Goal: Information Seeking & Learning: Learn about a topic

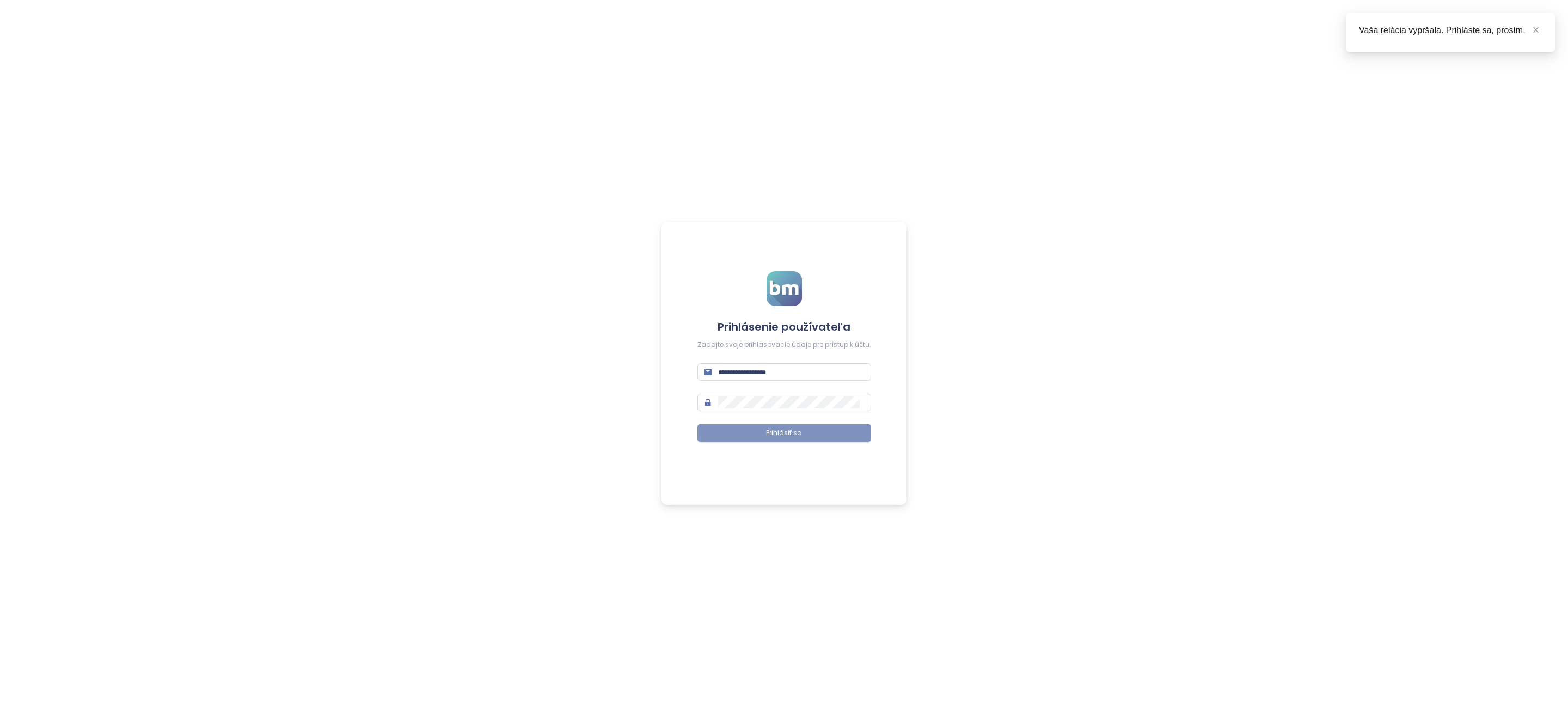
type input "**********"
click at [769, 441] on button "Prihlásiť sa" at bounding box center [784, 433] width 174 height 17
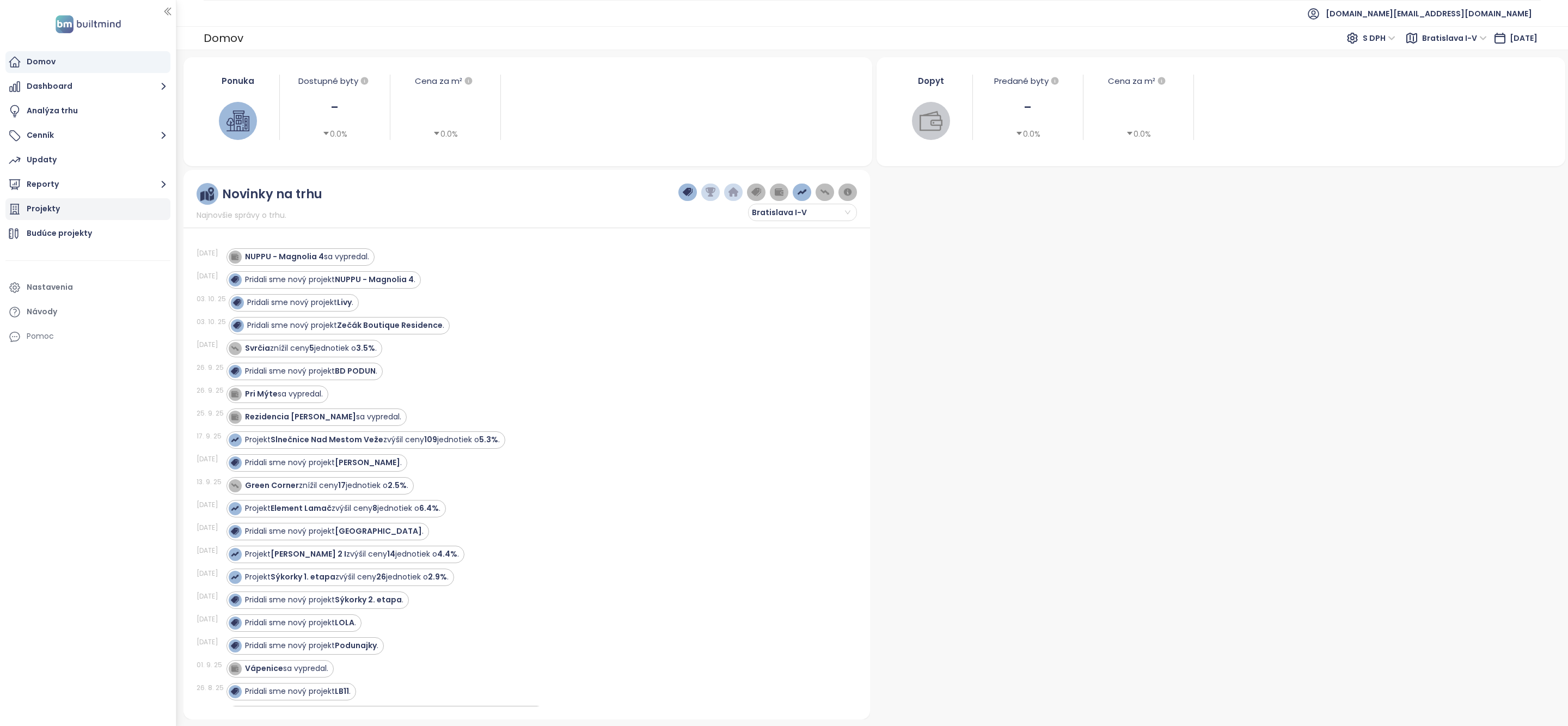
click at [80, 210] on div "Projekty" at bounding box center [88, 209] width 165 height 22
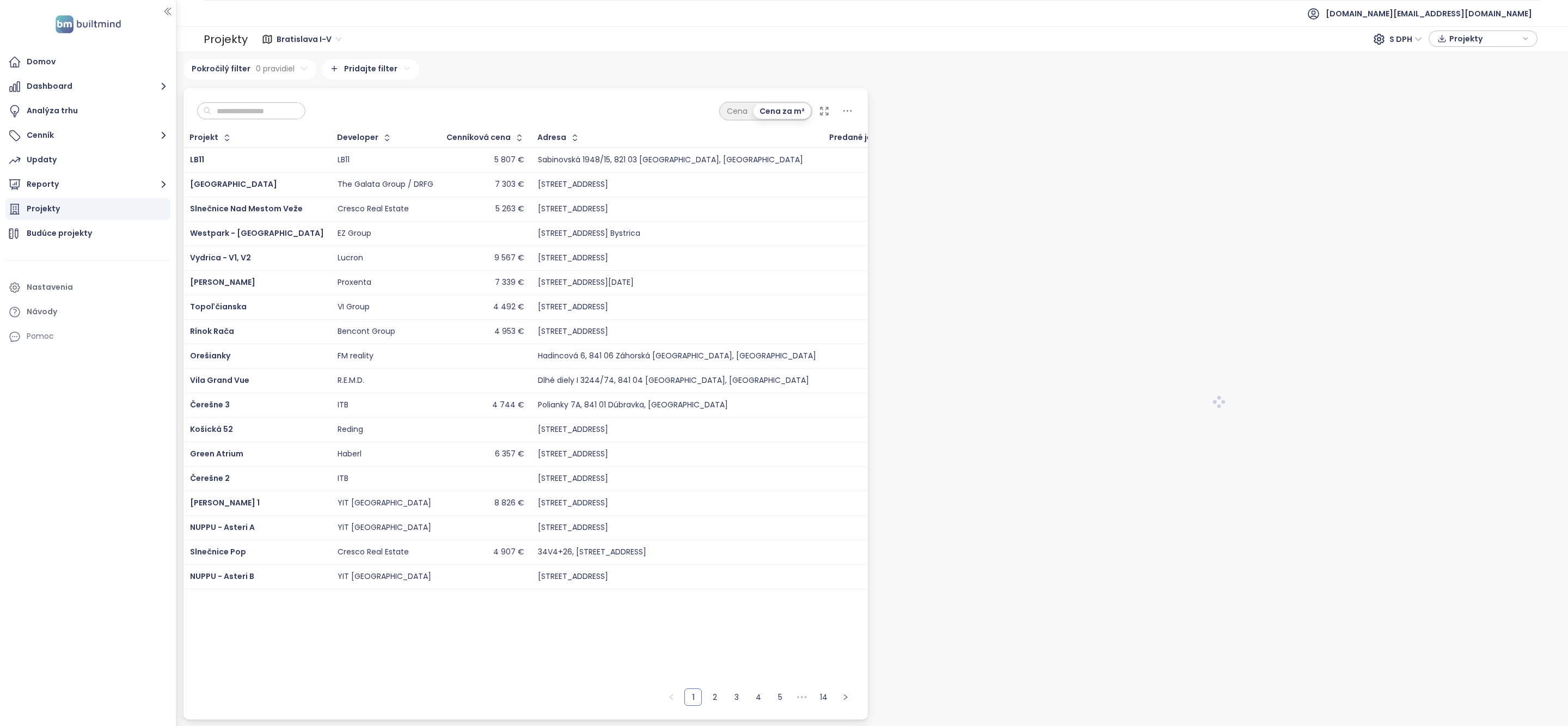
click at [258, 111] on input "text" at bounding box center [255, 111] width 88 height 16
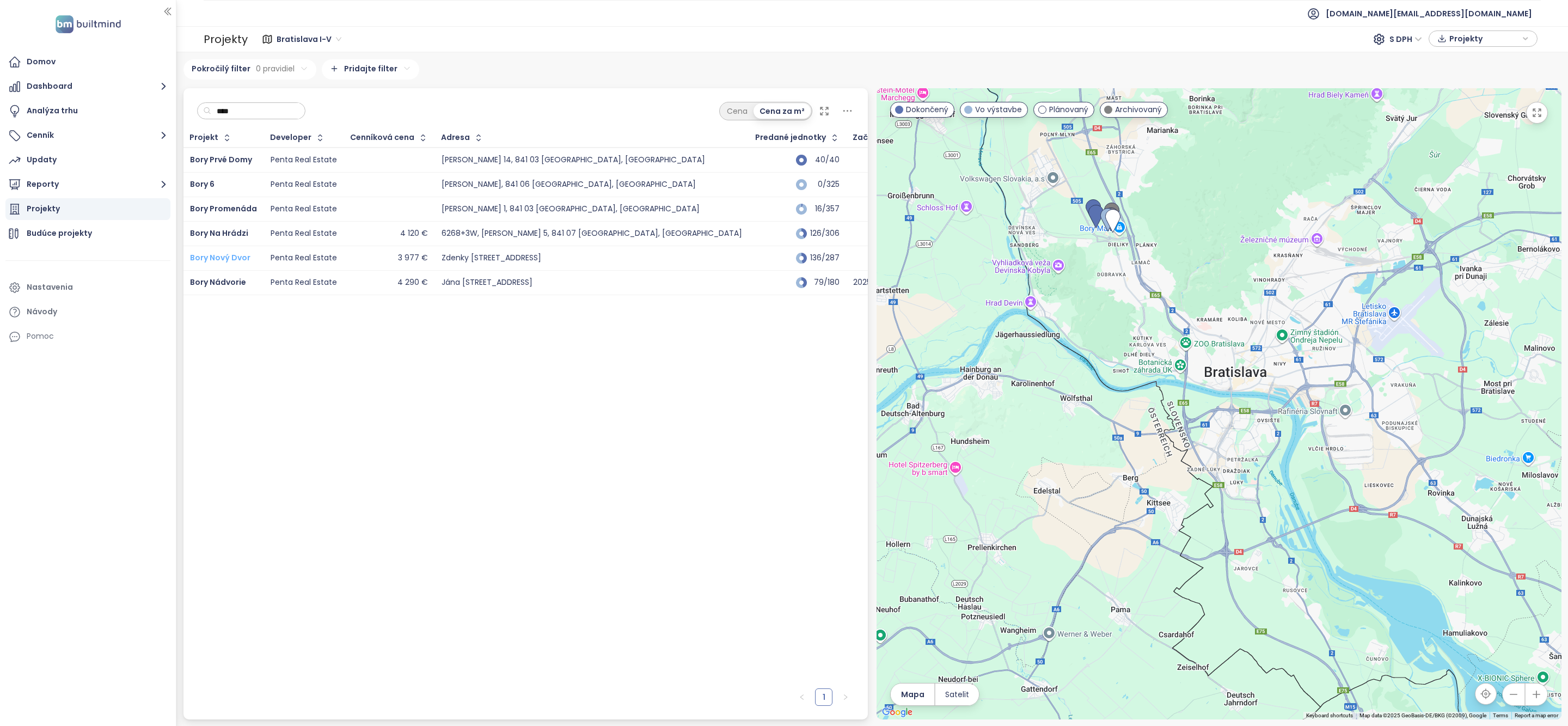
type input "****"
click at [232, 259] on span "Bory Nový Dvor" at bounding box center [220, 257] width 61 height 10
click at [231, 282] on span "Bory Nádvorie" at bounding box center [217, 282] width 56 height 10
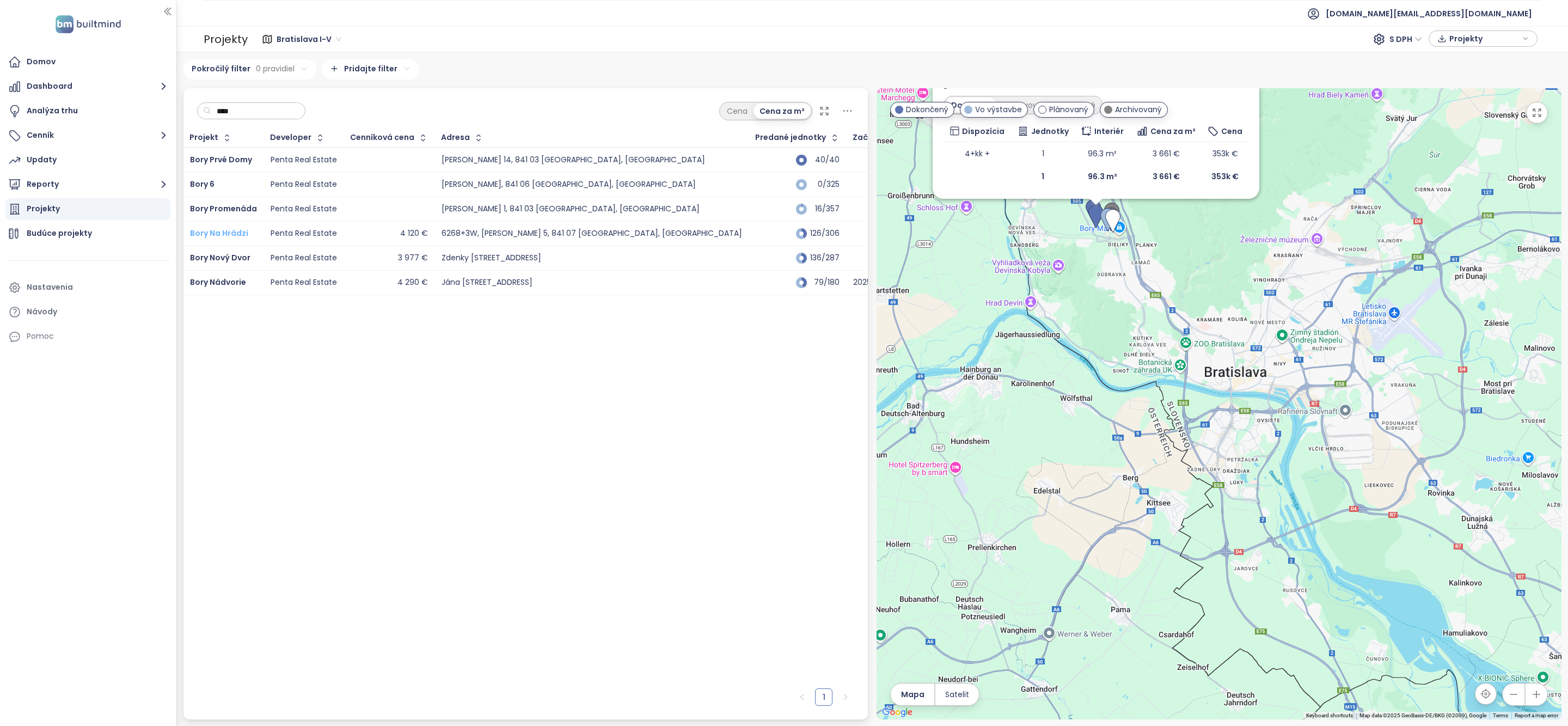
click at [230, 238] on span "Bory Na Hrádzi" at bounding box center [218, 233] width 58 height 10
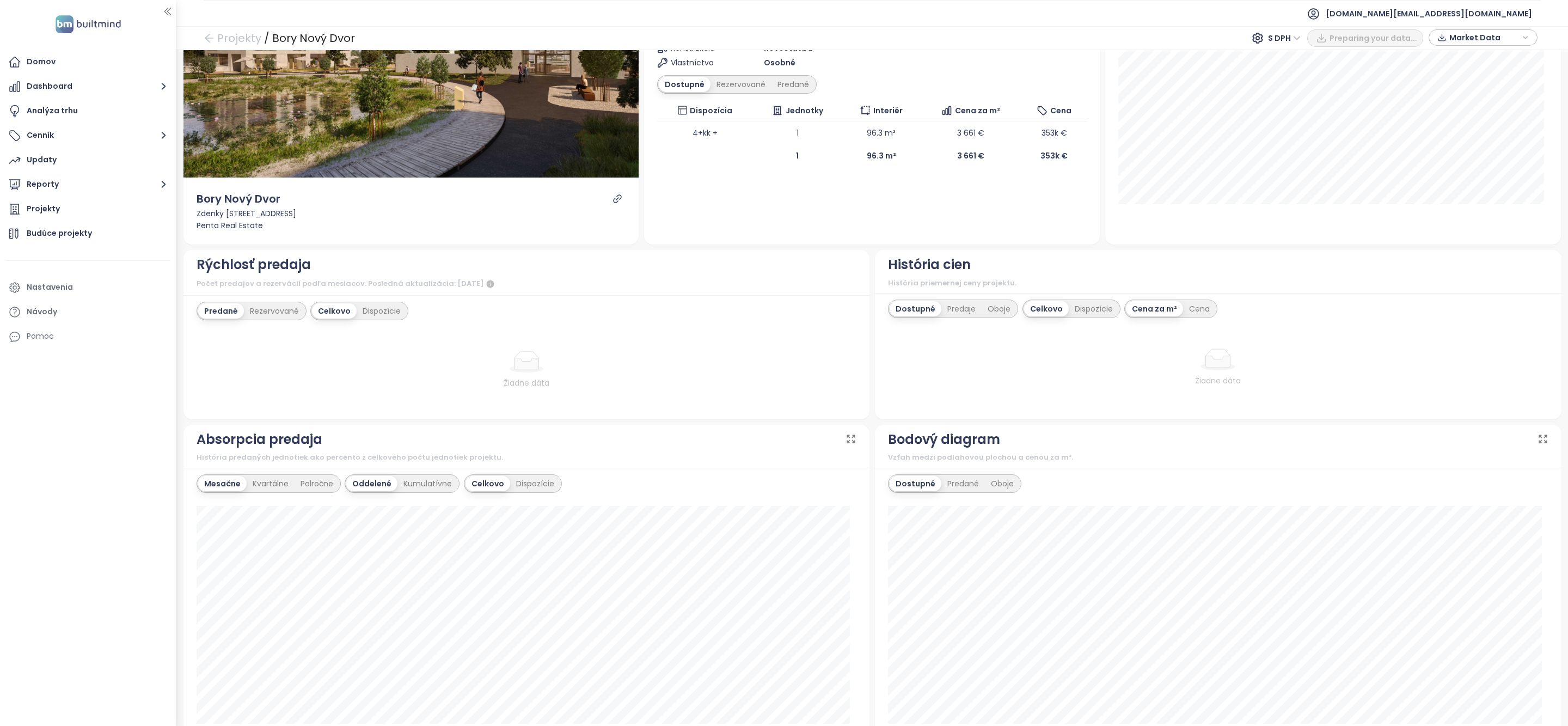
scroll to position [156, 0]
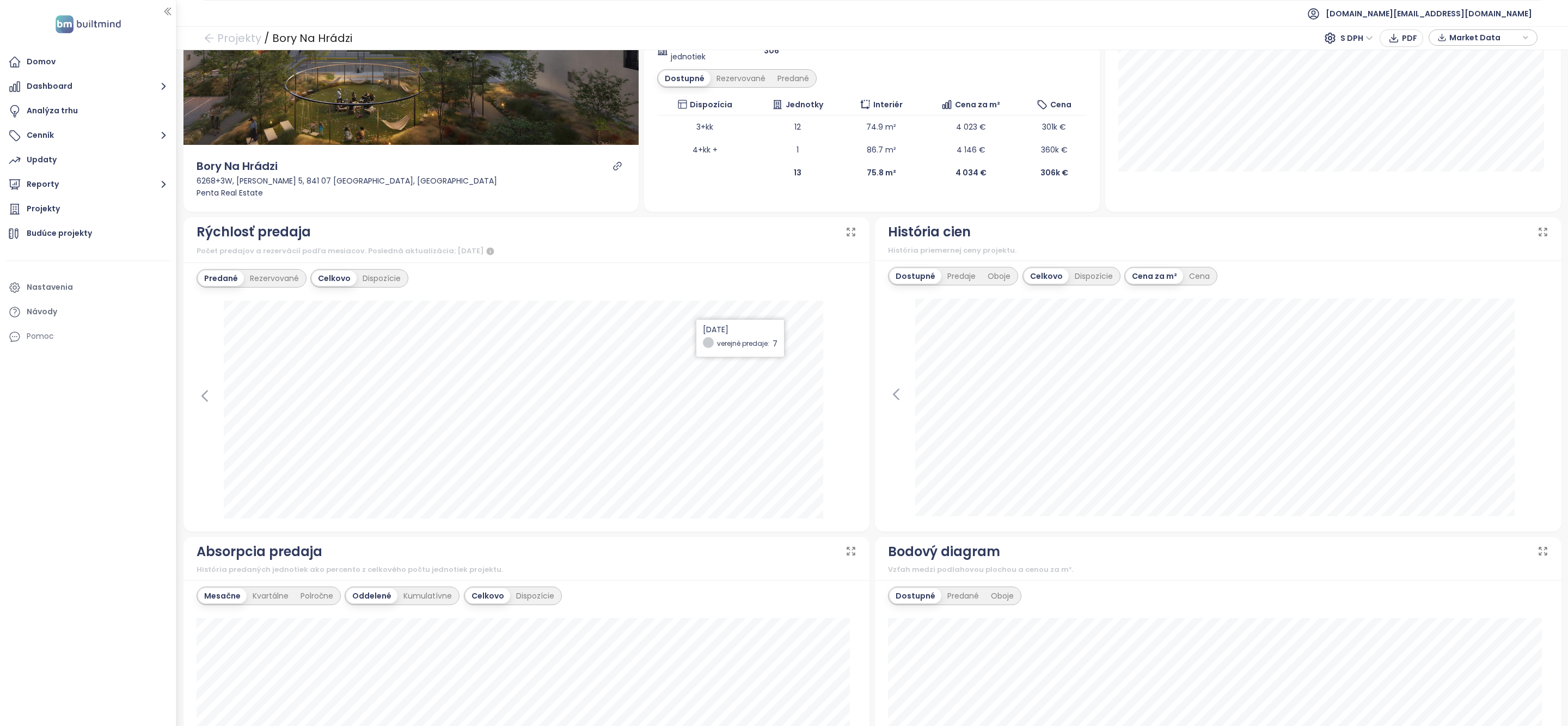
scroll to position [186, 0]
click at [273, 273] on div "Rezervované" at bounding box center [274, 277] width 61 height 15
click at [211, 273] on div "Predané" at bounding box center [220, 277] width 44 height 15
click at [267, 278] on div "Rezervované" at bounding box center [274, 277] width 61 height 15
click at [363, 274] on div "Dispozície" at bounding box center [382, 277] width 50 height 15
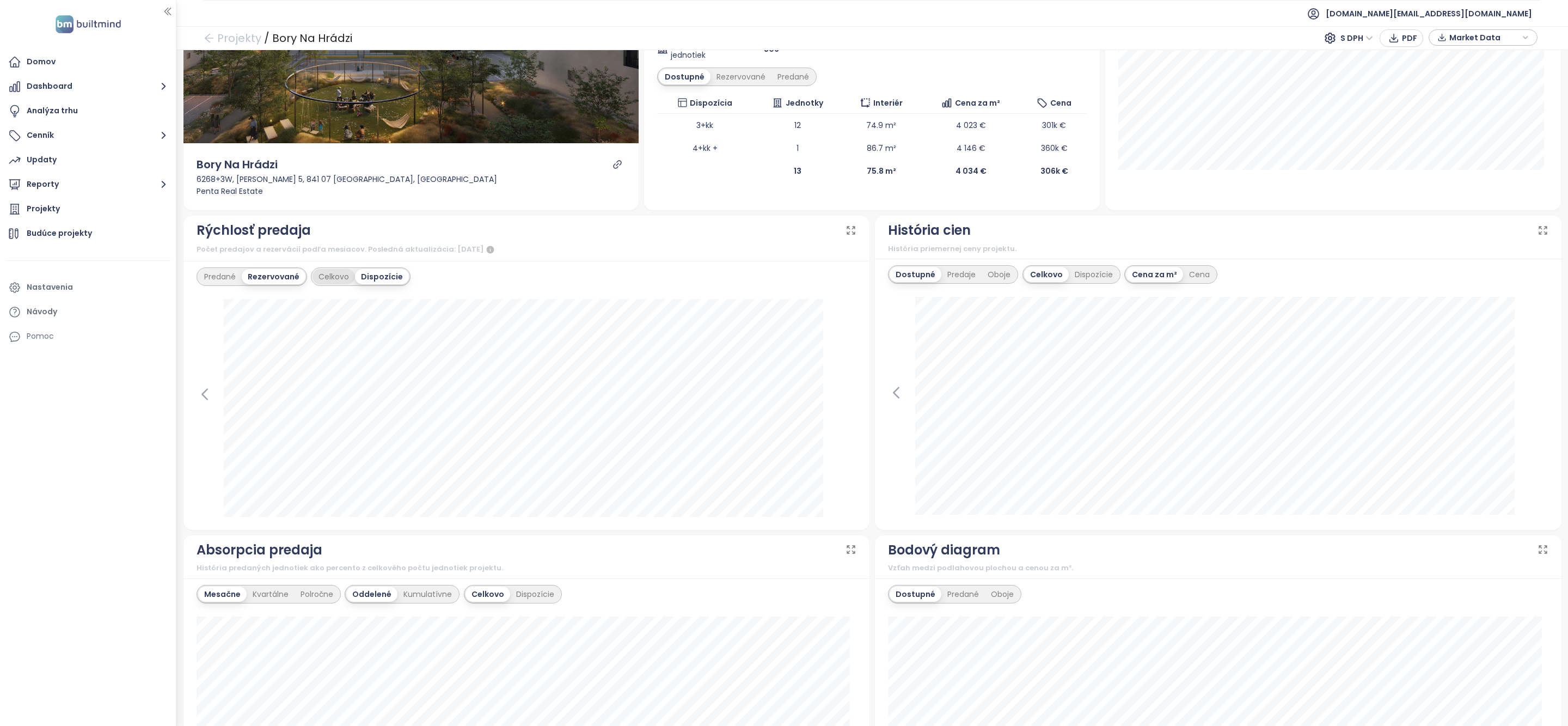
click at [337, 279] on div "Celkovo" at bounding box center [334, 277] width 43 height 15
click at [221, 270] on div "Predané" at bounding box center [220, 277] width 44 height 15
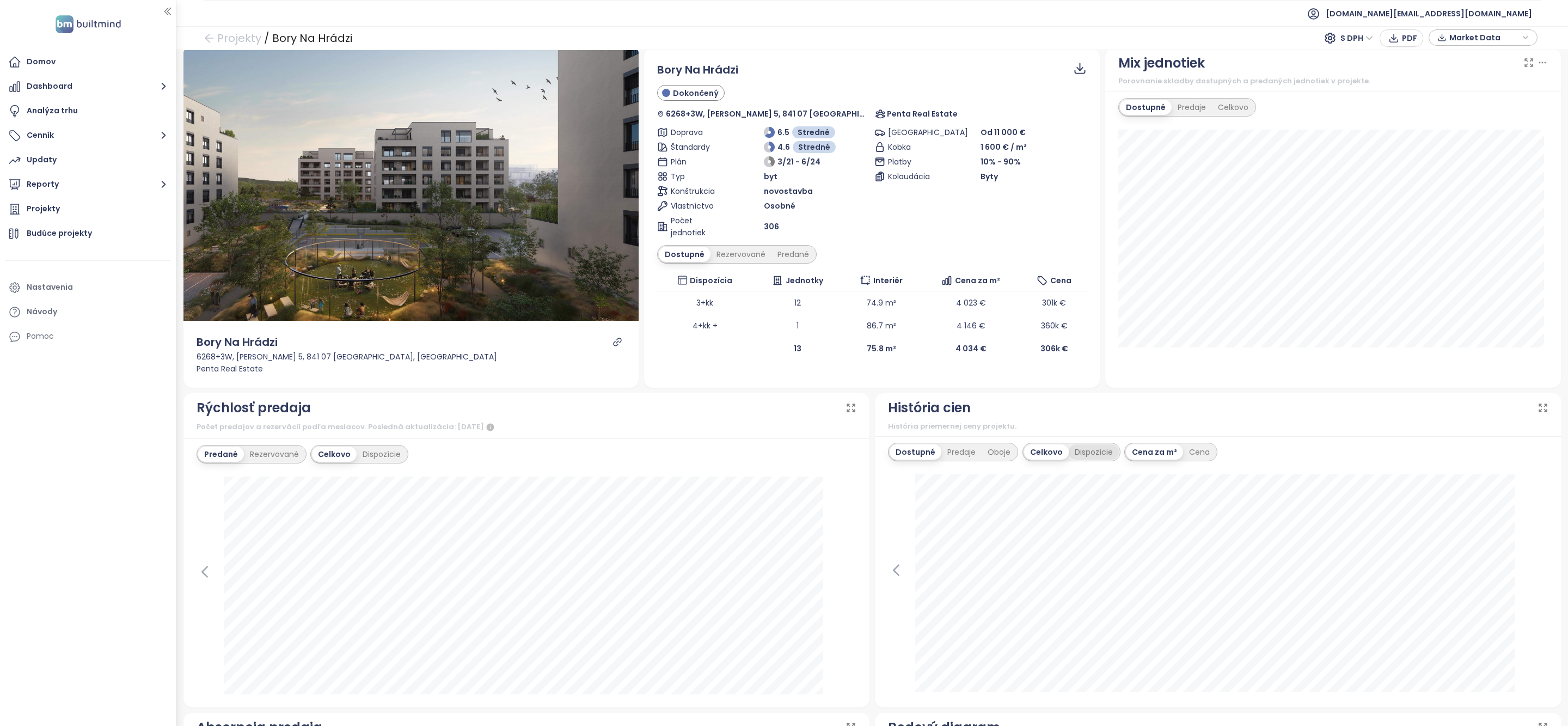
scroll to position [0, 0]
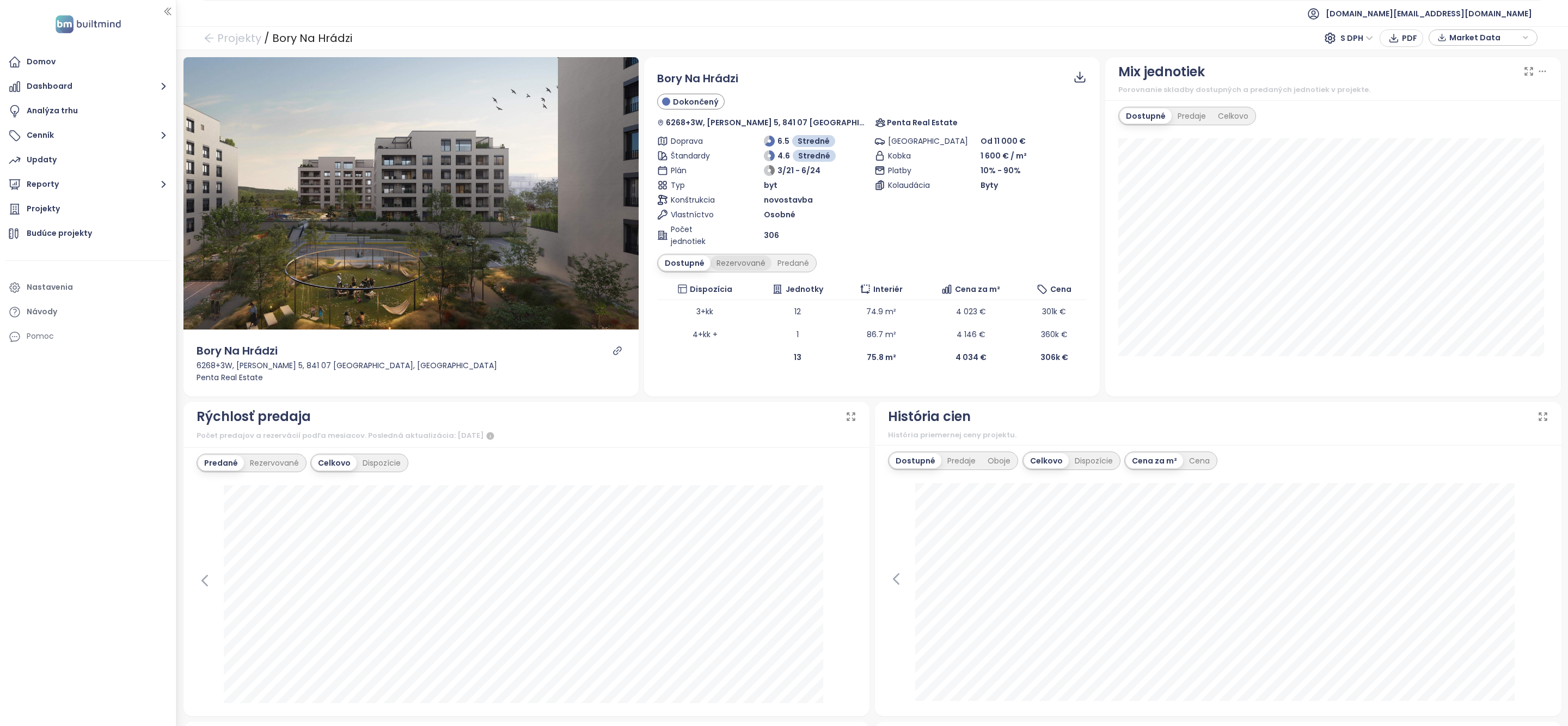
click at [729, 266] on div "Rezervované" at bounding box center [741, 263] width 61 height 15
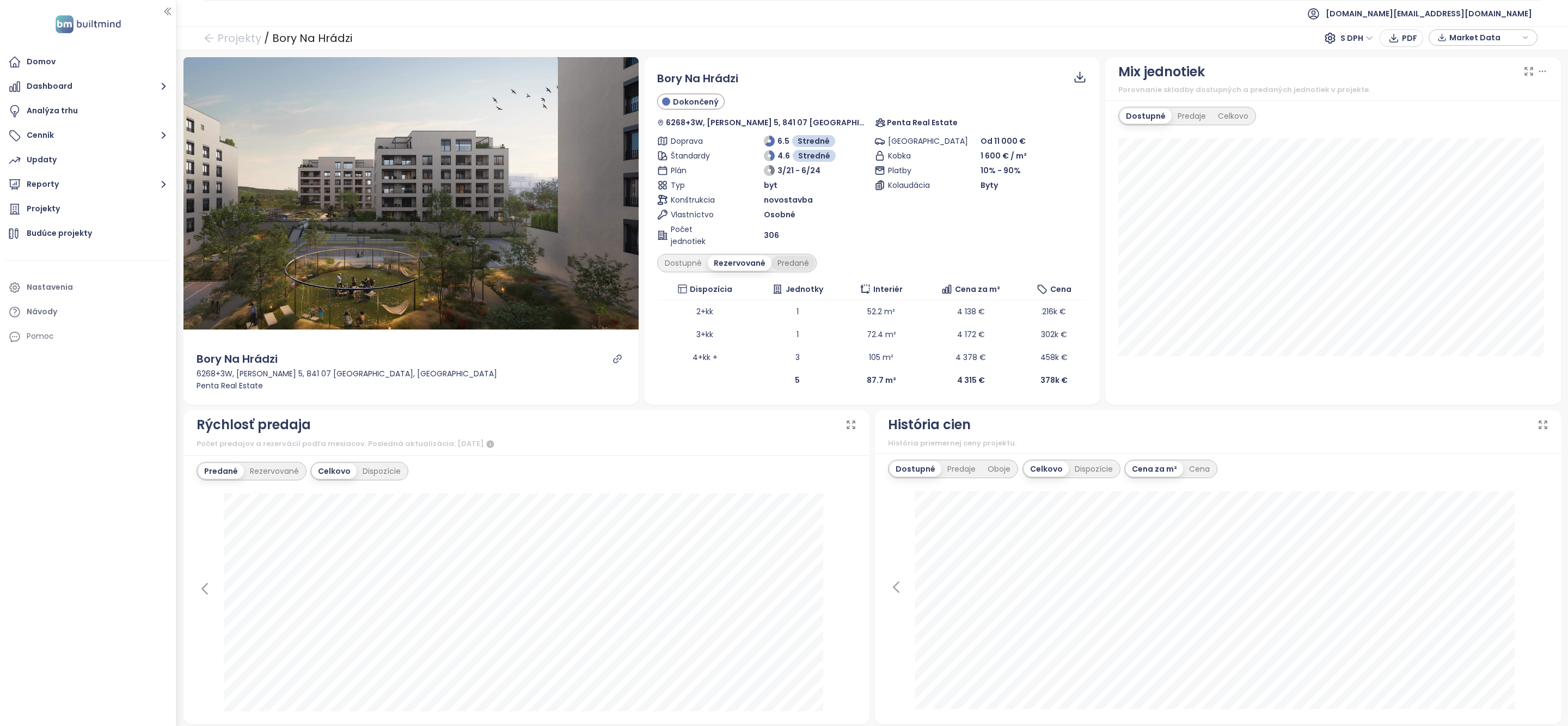
click at [782, 268] on div "Predané" at bounding box center [794, 263] width 44 height 15
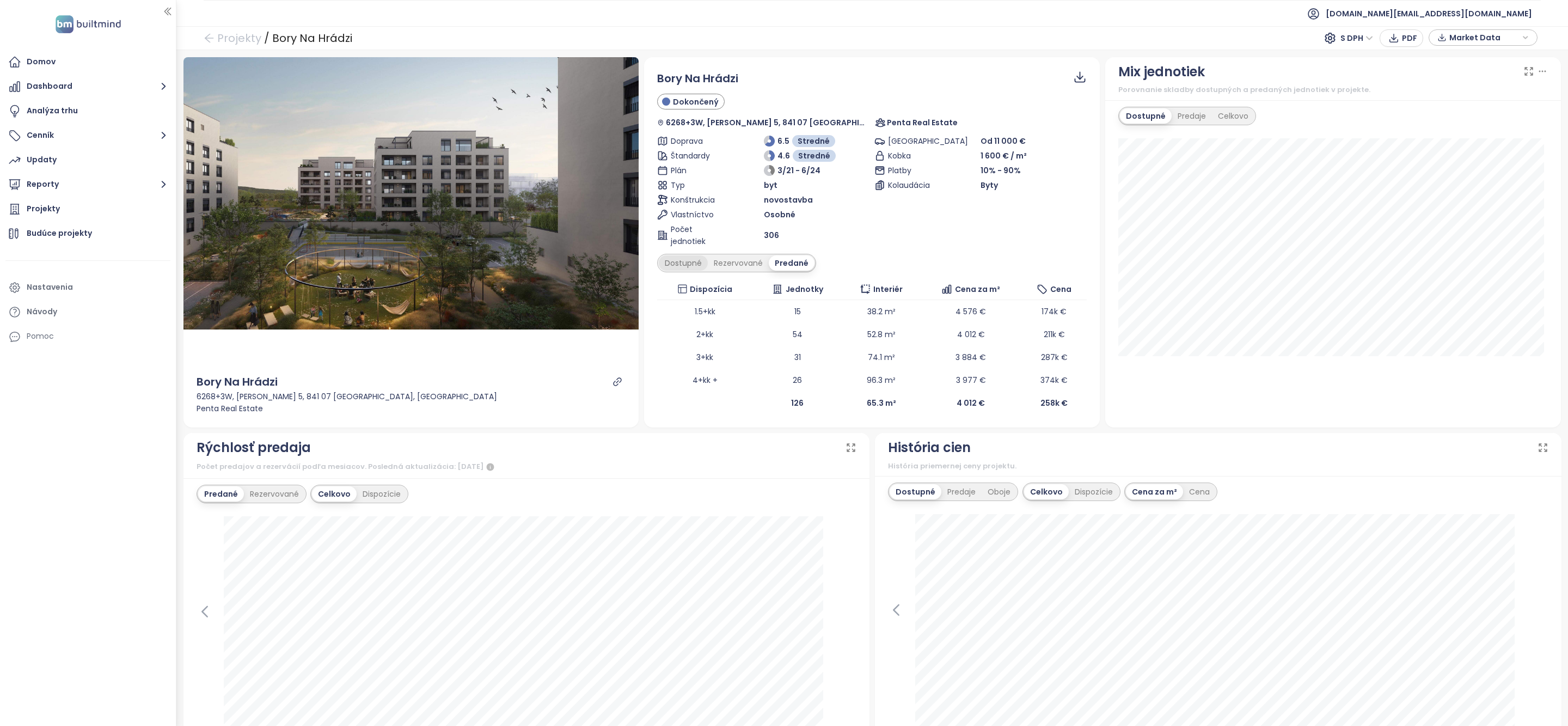
click at [697, 263] on div "Dostupné" at bounding box center [684, 263] width 49 height 15
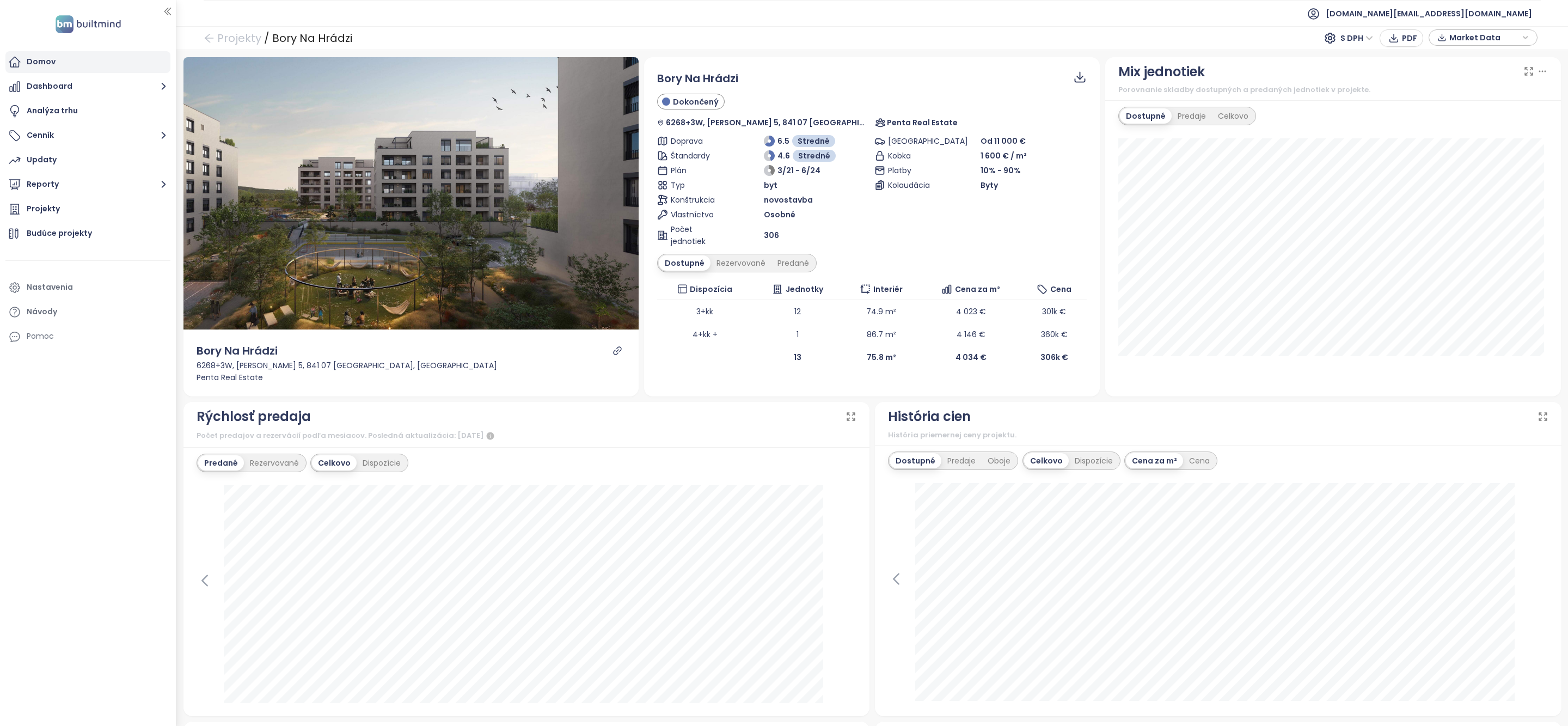
click at [60, 64] on div "Domov" at bounding box center [88, 62] width 165 height 22
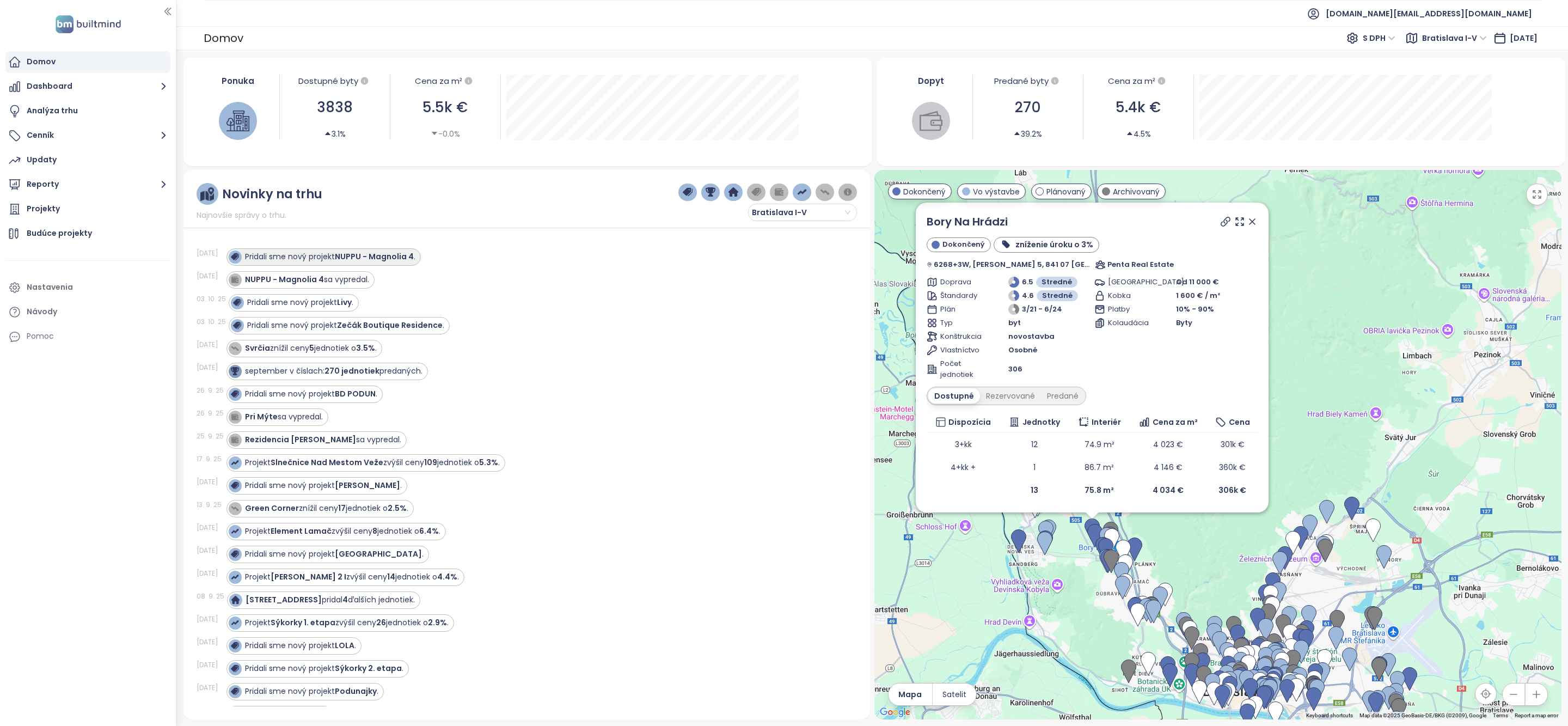
click at [376, 260] on strong "NUPPU - Magnolia 4" at bounding box center [374, 256] width 79 height 10
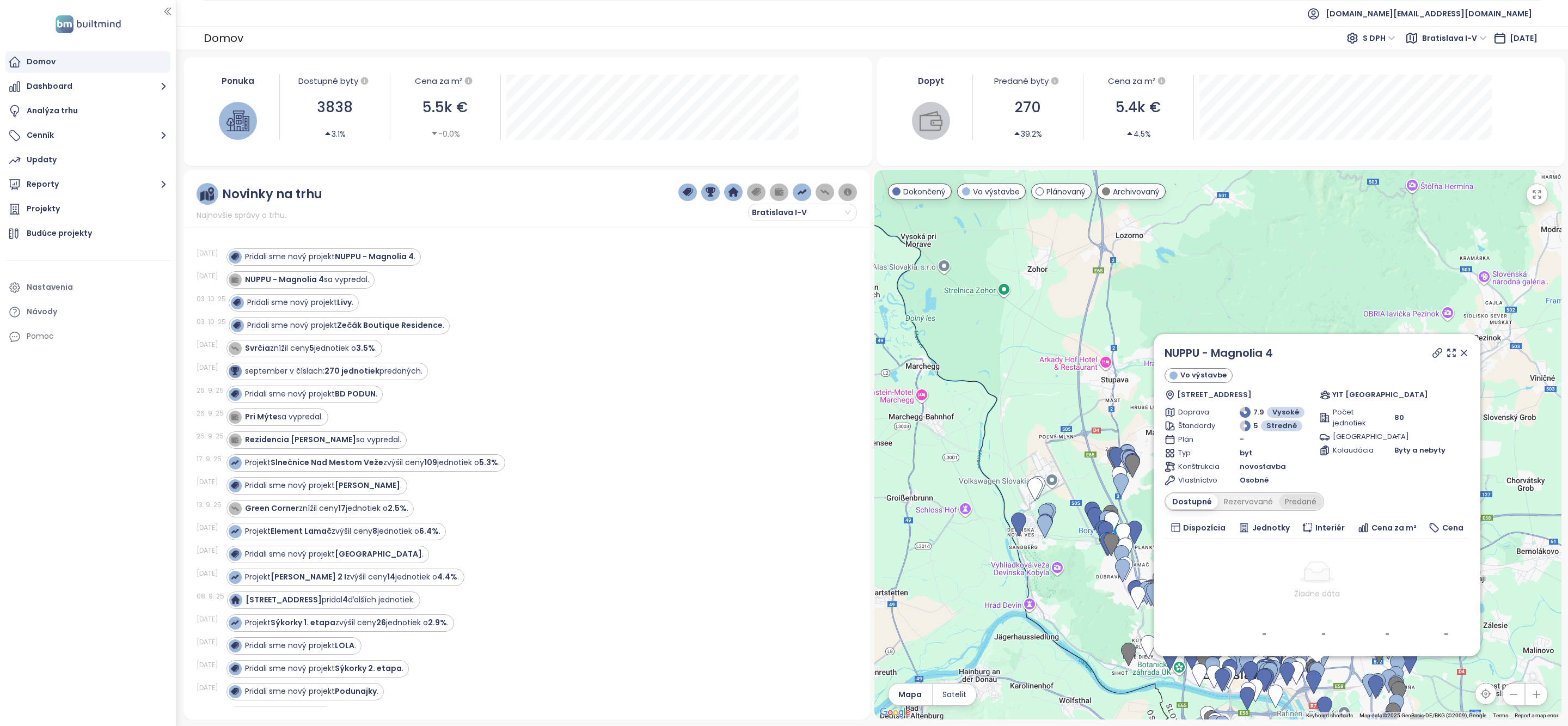
click at [1300, 498] on div "Predané" at bounding box center [1301, 502] width 44 height 15
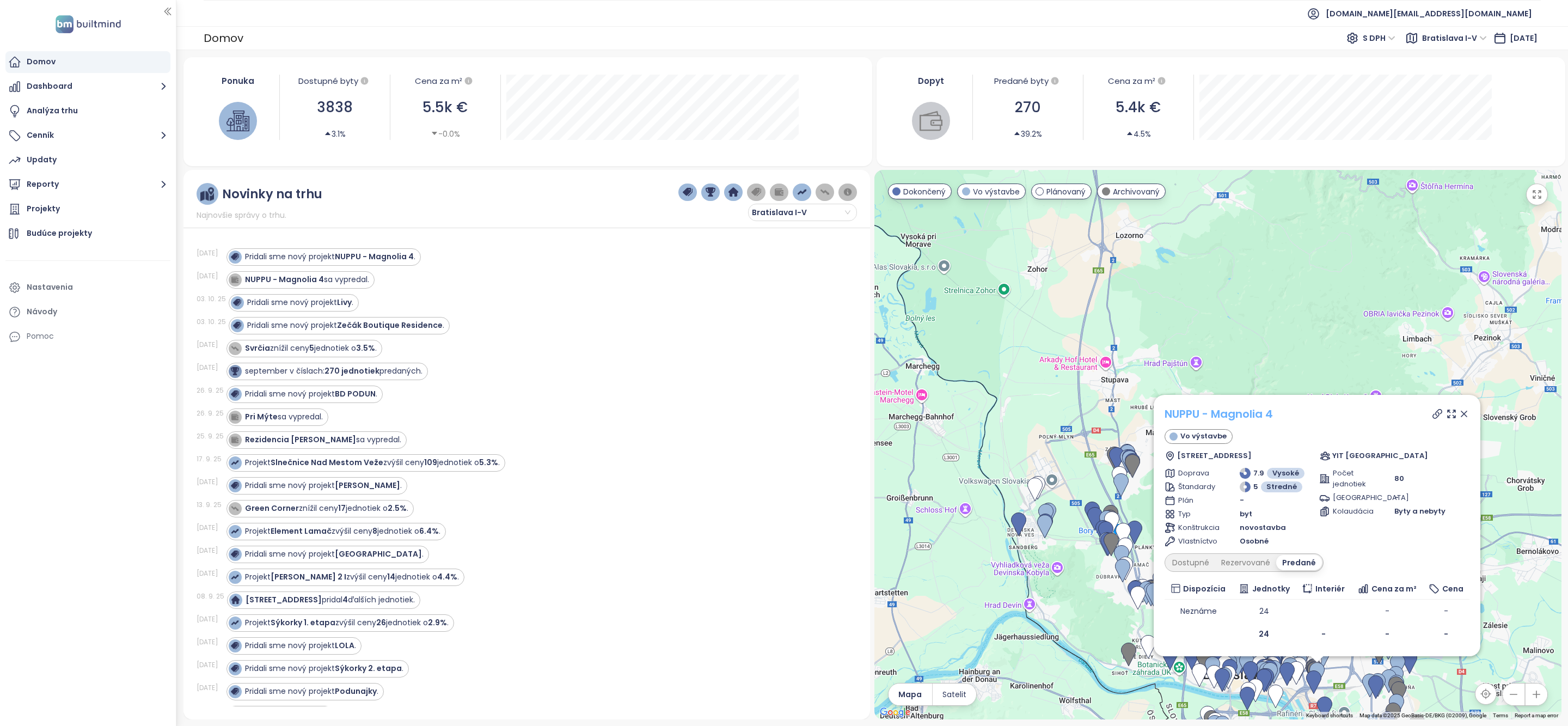
click at [1214, 413] on link "NUPPU - Magnolia 4" at bounding box center [1219, 414] width 108 height 16
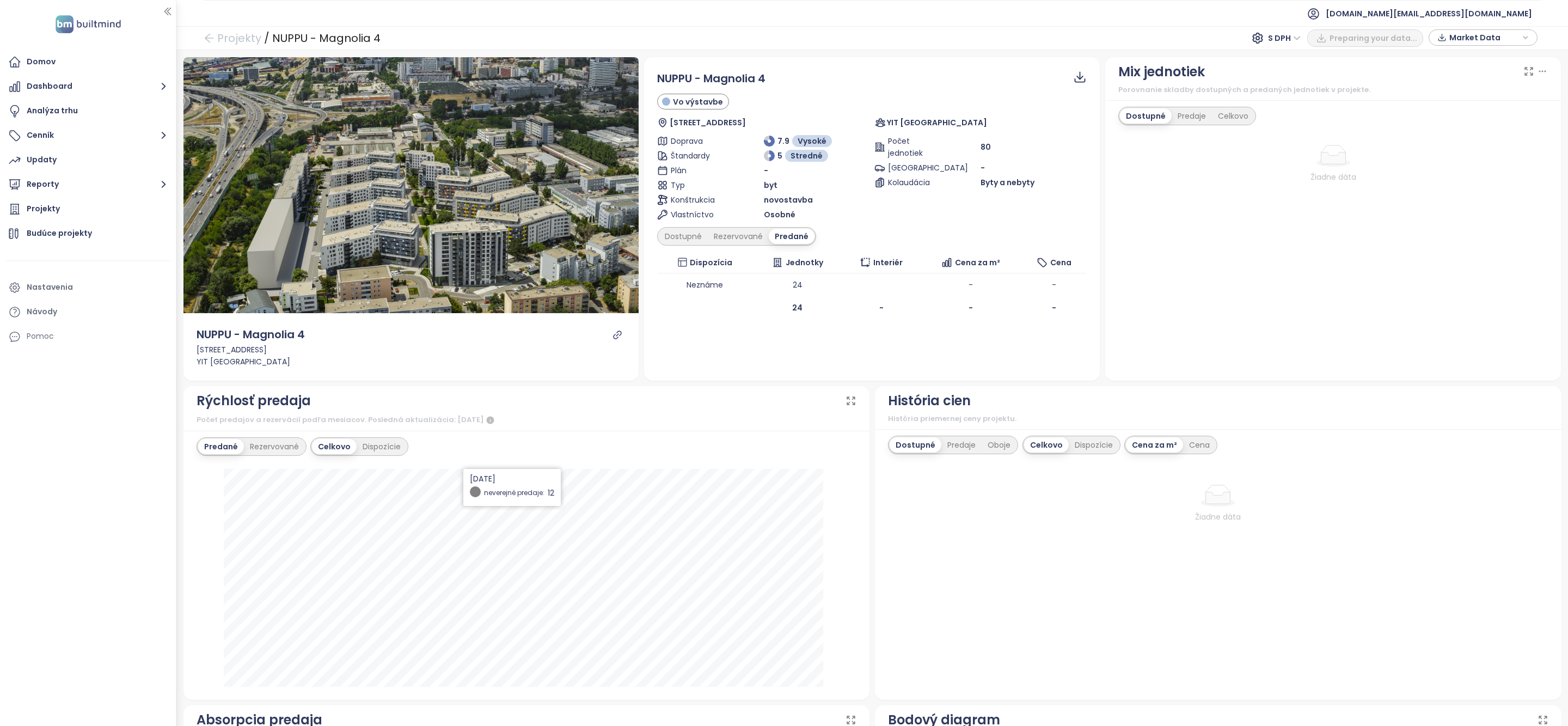
scroll to position [179, 0]
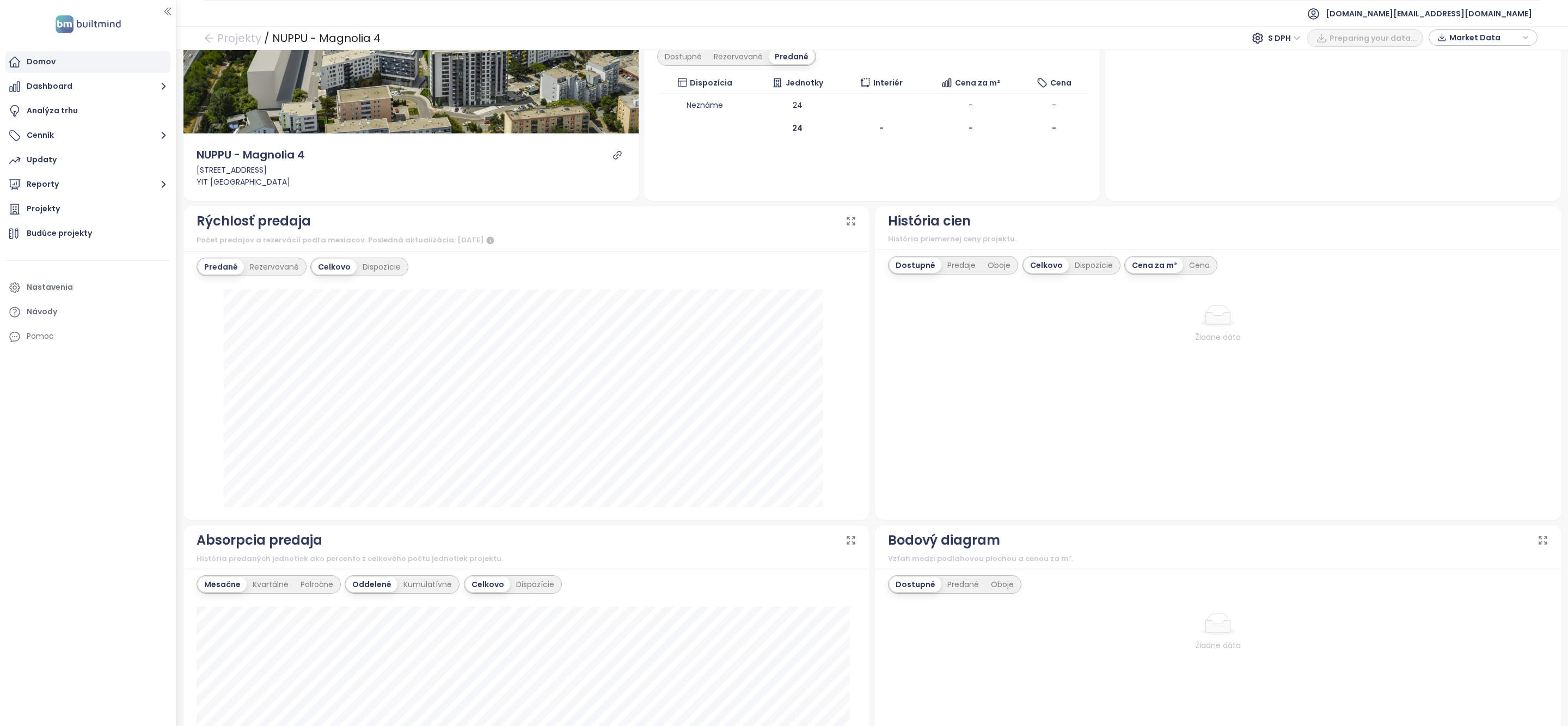
click at [86, 61] on div "Domov" at bounding box center [88, 62] width 165 height 22
